Goal: Task Accomplishment & Management: Use online tool/utility

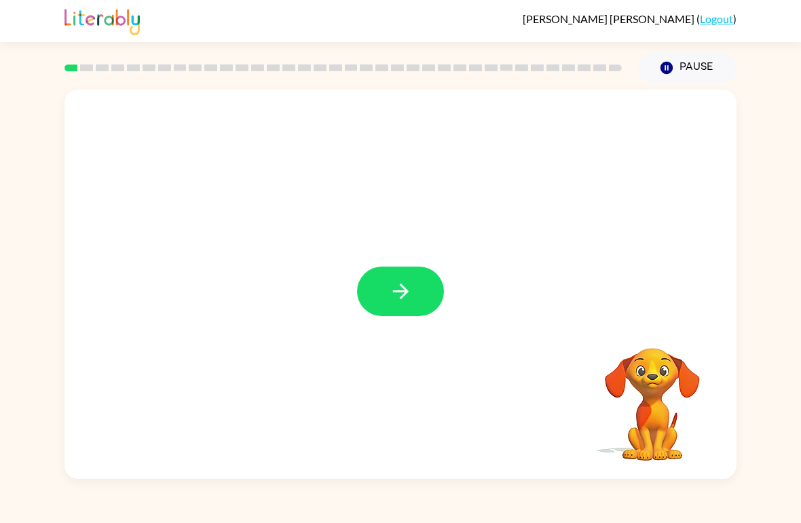
click at [388, 297] on button "button" at bounding box center [400, 292] width 87 height 50
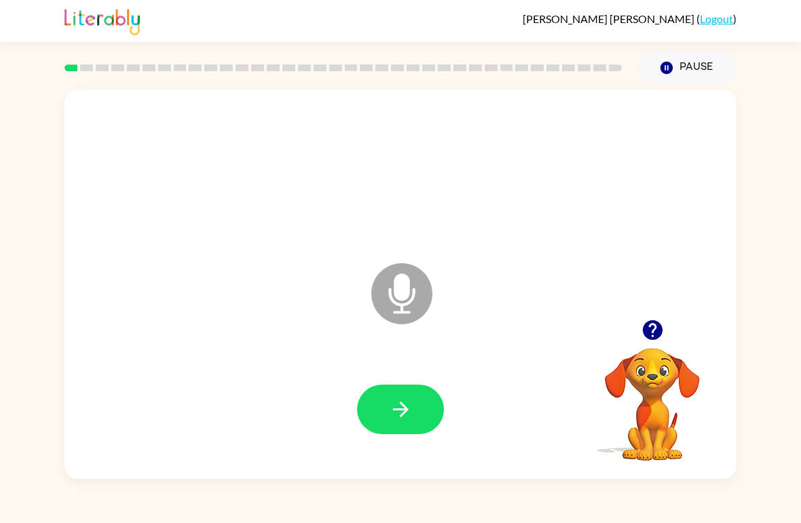
click at [364, 410] on button "button" at bounding box center [400, 410] width 87 height 50
click at [420, 406] on button "button" at bounding box center [400, 410] width 87 height 50
click at [420, 413] on button "button" at bounding box center [400, 410] width 87 height 50
click at [376, 433] on button "button" at bounding box center [400, 410] width 87 height 50
click at [409, 416] on icon "button" at bounding box center [401, 410] width 24 height 24
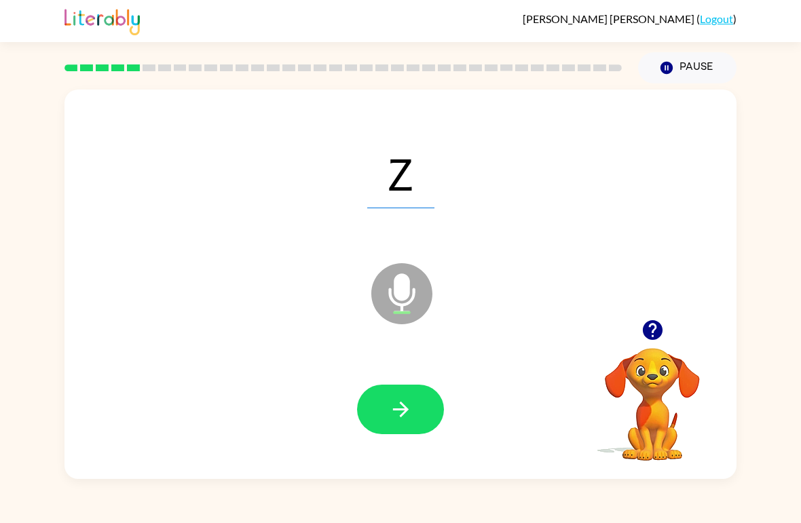
click at [397, 416] on icon "button" at bounding box center [401, 410] width 24 height 24
click at [411, 411] on icon "button" at bounding box center [401, 410] width 24 height 24
click at [400, 408] on icon "button" at bounding box center [401, 410] width 24 height 24
click at [402, 415] on icon "button" at bounding box center [400, 410] width 16 height 16
click at [394, 409] on icon "button" at bounding box center [401, 410] width 24 height 24
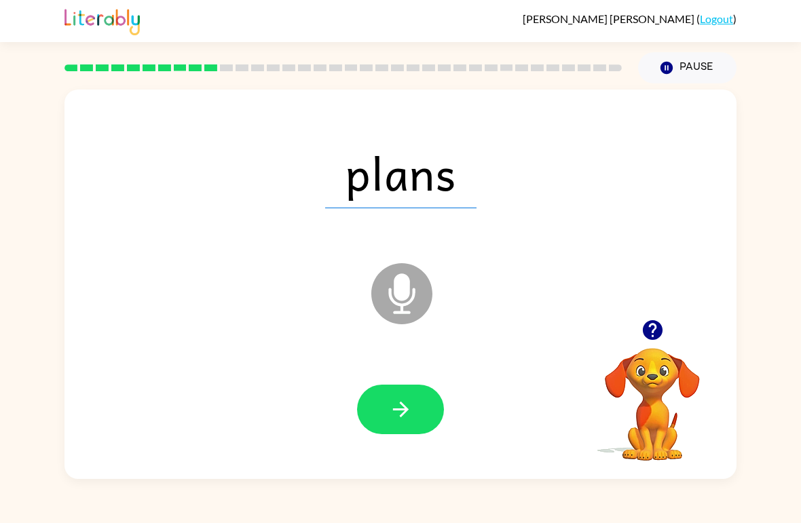
click at [401, 417] on icon "button" at bounding box center [400, 410] width 16 height 16
click at [388, 423] on button "button" at bounding box center [400, 410] width 87 height 50
click at [390, 414] on icon "button" at bounding box center [401, 410] width 24 height 24
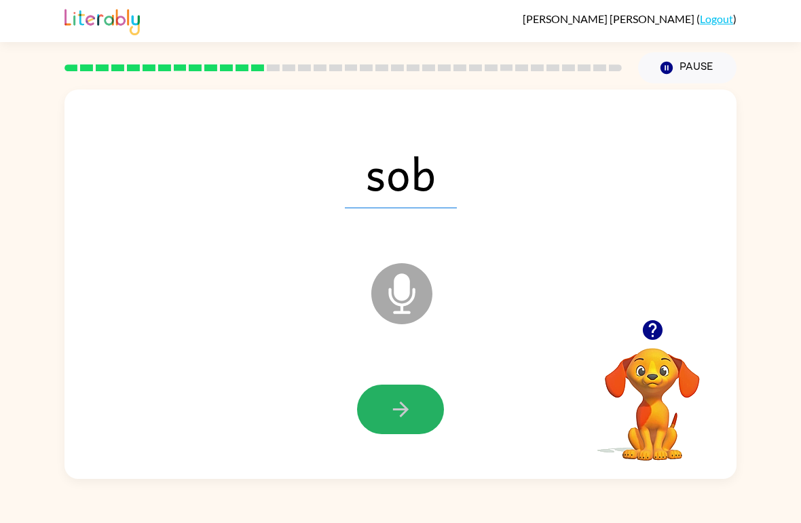
click at [395, 422] on icon "button" at bounding box center [401, 410] width 24 height 24
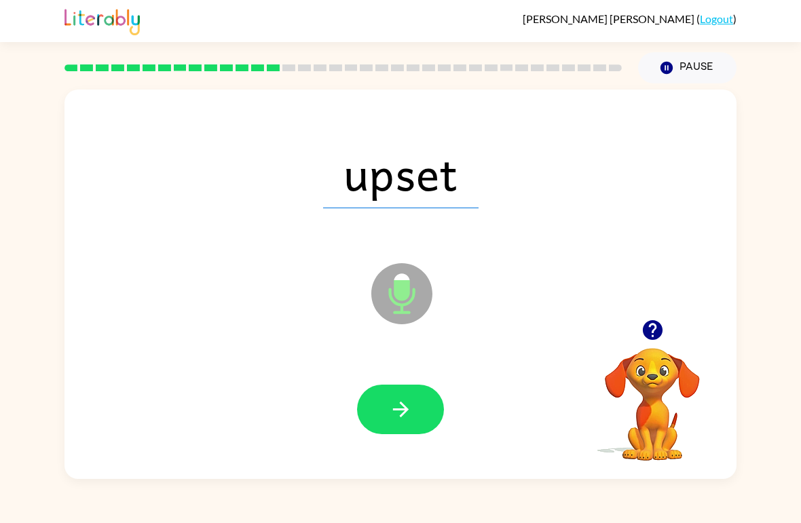
click at [402, 425] on button "button" at bounding box center [400, 410] width 87 height 50
click at [410, 412] on icon "button" at bounding box center [401, 410] width 24 height 24
click at [401, 420] on icon "button" at bounding box center [401, 410] width 24 height 24
click at [405, 406] on icon "button" at bounding box center [401, 410] width 24 height 24
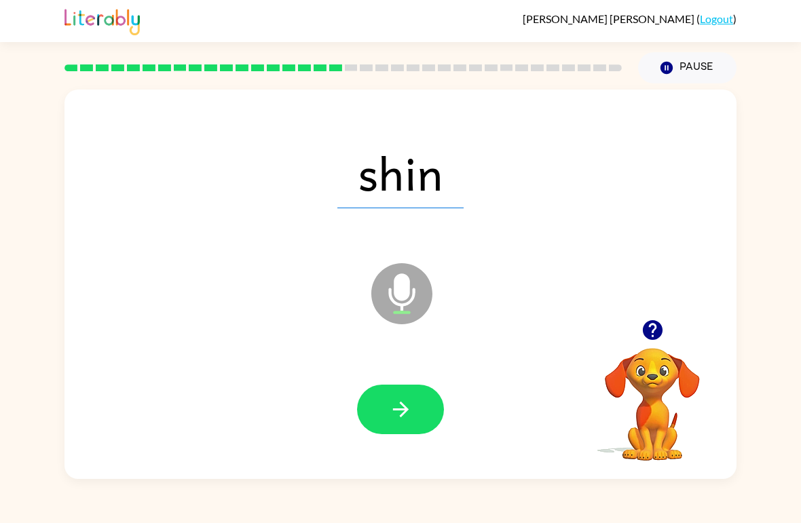
click at [404, 420] on icon "button" at bounding box center [401, 410] width 24 height 24
click at [400, 409] on icon "button" at bounding box center [401, 410] width 24 height 24
click at [403, 416] on icon "button" at bounding box center [400, 410] width 16 height 16
click at [417, 412] on button "button" at bounding box center [400, 410] width 87 height 50
click at [400, 408] on icon "button" at bounding box center [401, 410] width 24 height 24
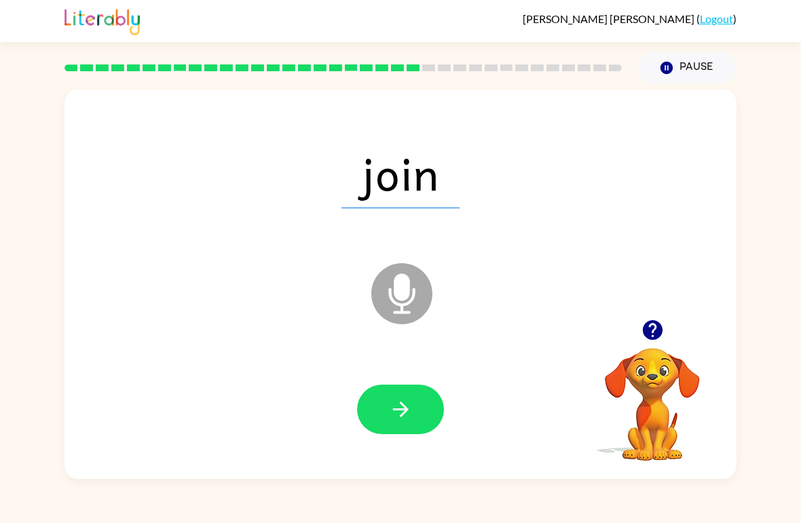
click at [398, 413] on icon "button" at bounding box center [401, 410] width 24 height 24
click at [407, 417] on icon "button" at bounding box center [401, 410] width 24 height 24
click at [411, 412] on icon "button" at bounding box center [401, 410] width 24 height 24
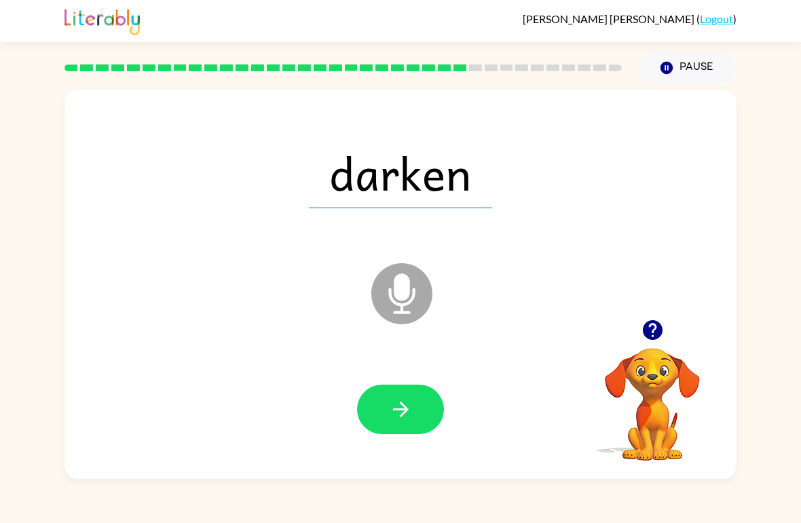
click at [410, 386] on button "button" at bounding box center [400, 410] width 87 height 50
click at [402, 420] on icon "button" at bounding box center [401, 410] width 24 height 24
click at [407, 422] on icon "button" at bounding box center [401, 410] width 24 height 24
click at [407, 419] on icon "button" at bounding box center [401, 410] width 24 height 24
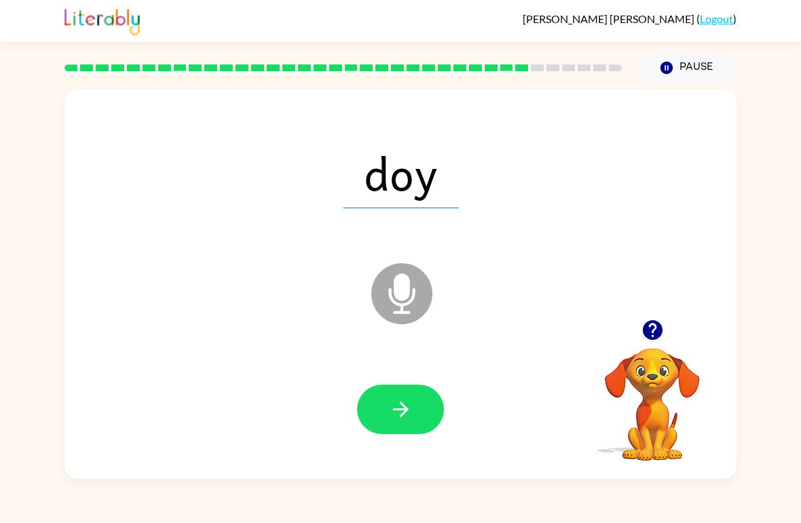
click at [410, 414] on icon "button" at bounding box center [401, 410] width 24 height 24
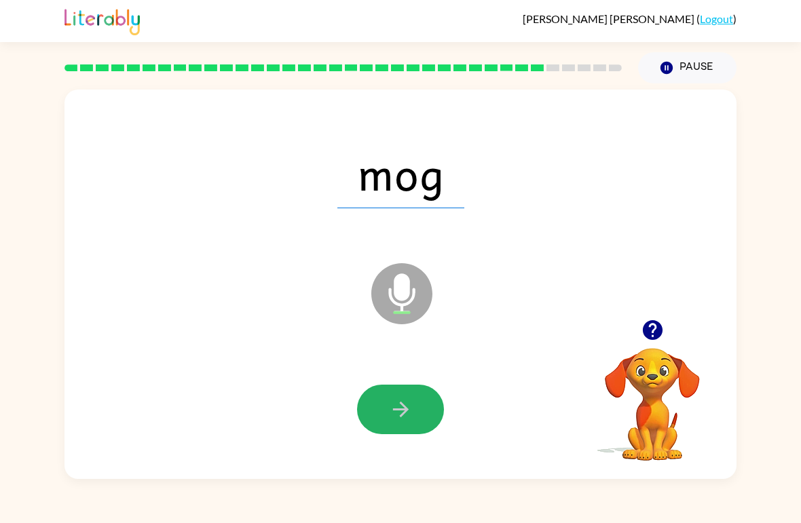
click at [409, 416] on icon "button" at bounding box center [401, 410] width 24 height 24
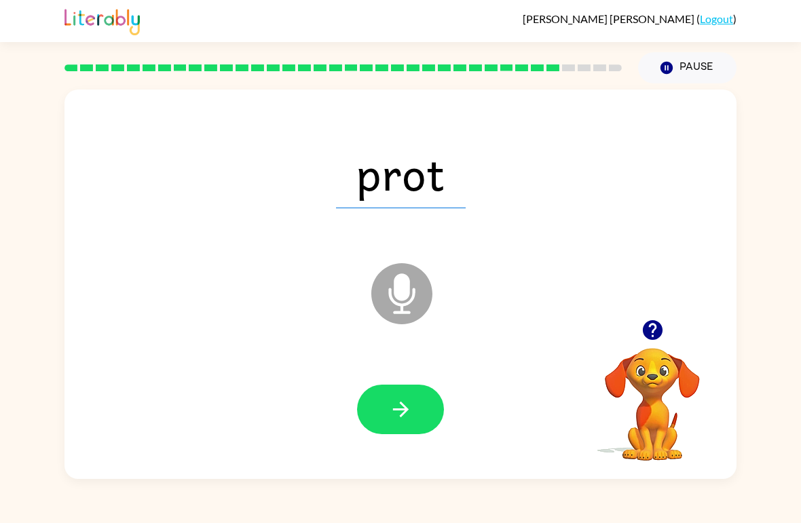
click at [406, 420] on icon "button" at bounding box center [401, 410] width 24 height 24
click at [403, 416] on icon "button" at bounding box center [400, 410] width 16 height 16
click at [400, 419] on icon "button" at bounding box center [401, 410] width 24 height 24
click at [404, 426] on button "button" at bounding box center [400, 410] width 87 height 50
